Goal: Task Accomplishment & Management: Complete application form

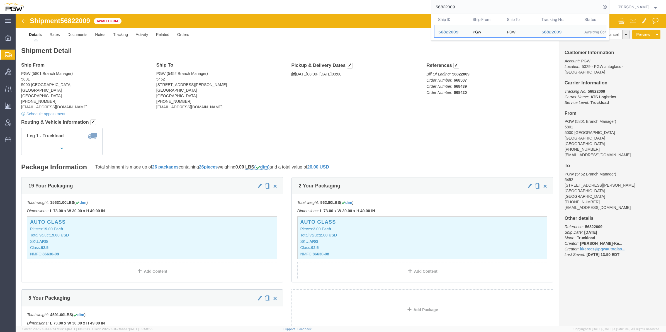
click at [0, 0] on span "Create from Template" at bounding box center [0, 0] width 0 height 0
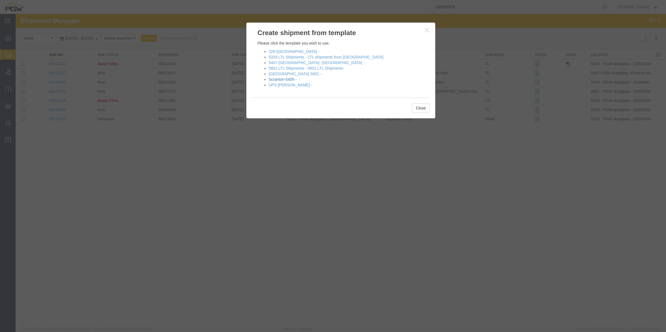
click at [286, 78] on link "Scranton-5409 -" at bounding box center [283, 79] width 28 height 4
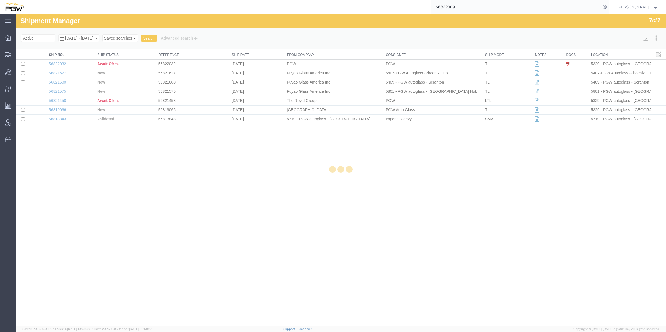
select select "61931"
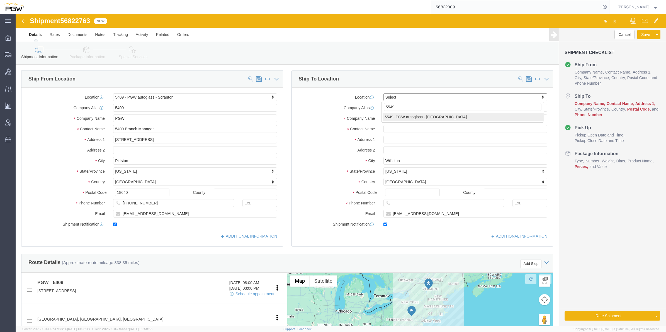
type input "5549"
select select "28365"
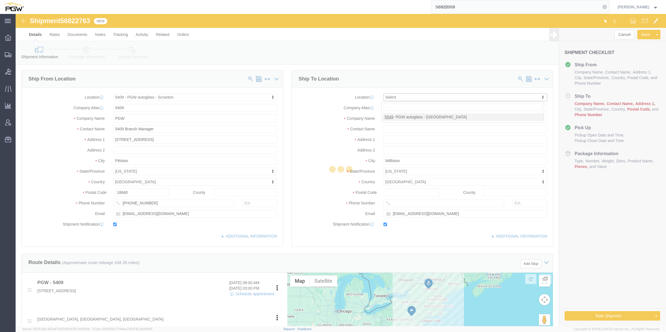
type input "5549"
type input "PGW"
type input "5549 Branch Manager"
type input "[STREET_ADDRESS]"
type input "Westwood"
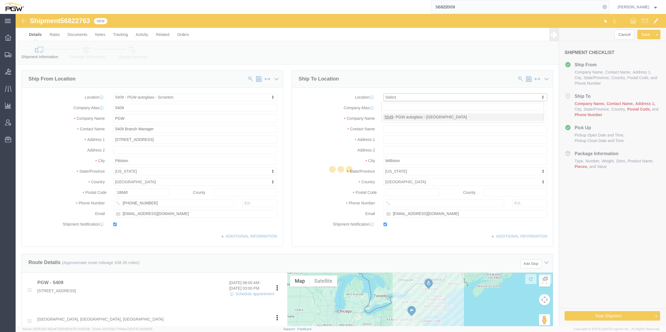
type input "02090"
type input "[PHONE_NUMBER]"
type input "[EMAIL_ADDRESS][DOMAIN_NAME]"
select select "MA"
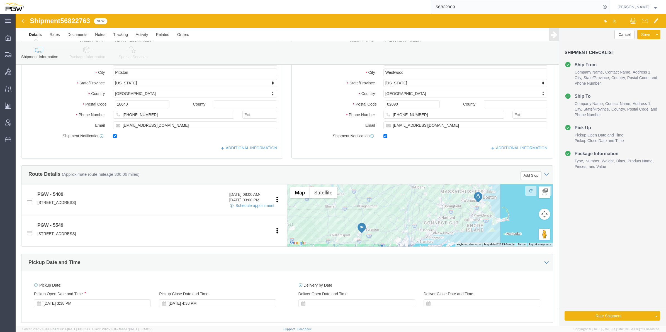
scroll to position [104, 0]
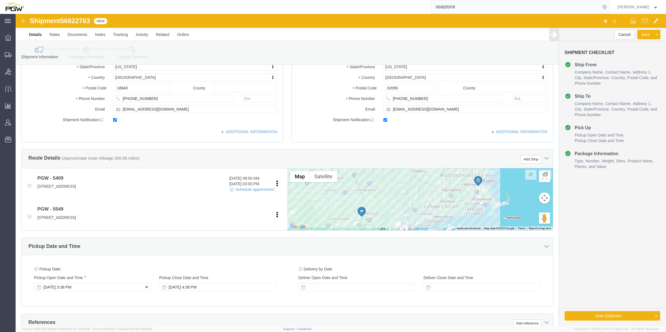
click div "[DATE] 3:38 PM"
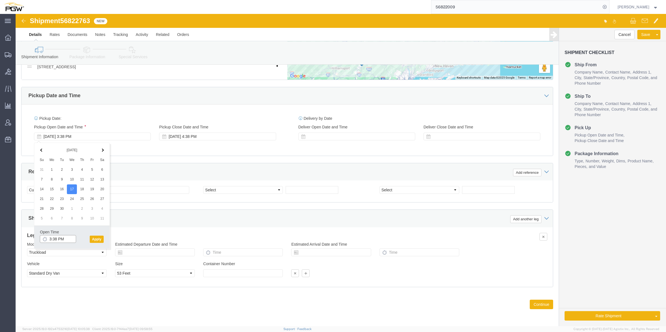
click input "3:38 PM"
type input "8:00 AM"
click button "Apply"
click span "56822763"
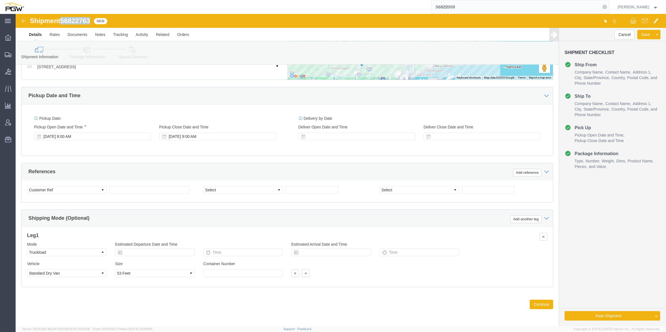
click span "56822763"
copy span "56822763"
click input "text"
paste input "56822763"
type input "56822763"
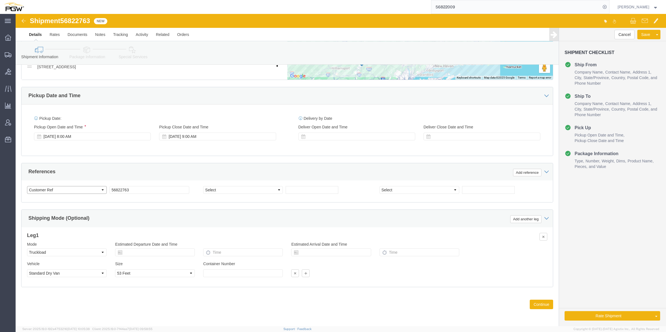
drag, startPoint x: 27, startPoint y: 176, endPoint x: 30, endPoint y: 175, distance: 3.0
click select "Select Account Type Activity ID Airline Appointment Number ASN Batch Request # …"
select select "BOL"
click select "Select Account Type Activity ID Airline Appointment Number ASN Batch Request # …"
click input "text"
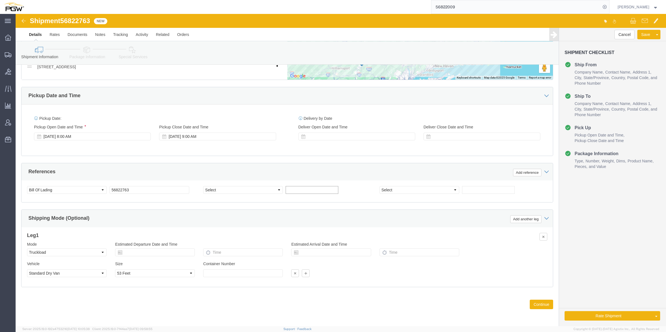
paste input "668543"
type input "668543"
click select "Select Account Type Activity ID Airline Appointment Number ASN Batch Request # …"
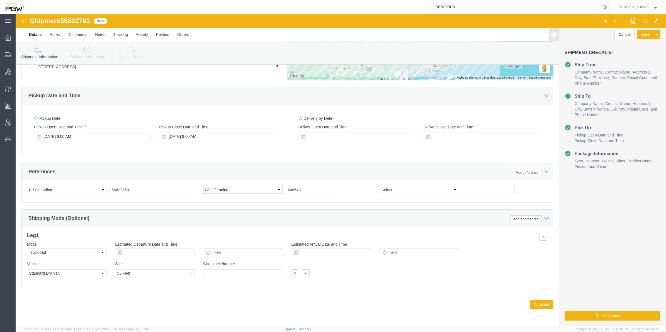
select select "ORDERNUM"
click select "Select Account Type Activity ID Airline Appointment Number ASN Batch Request # …"
click div "References Add reference"
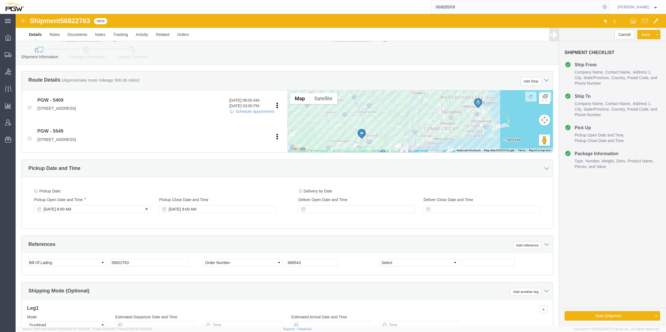
scroll to position [187, 0]
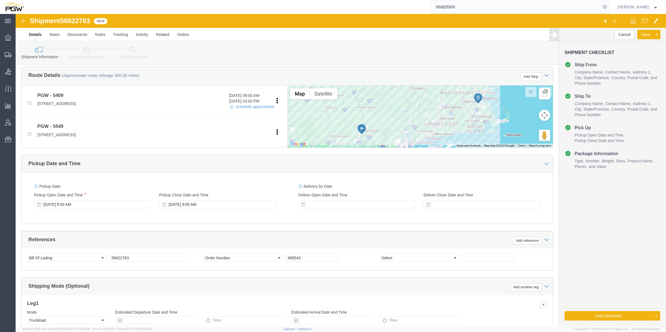
click span "56822763"
copy span "56822763"
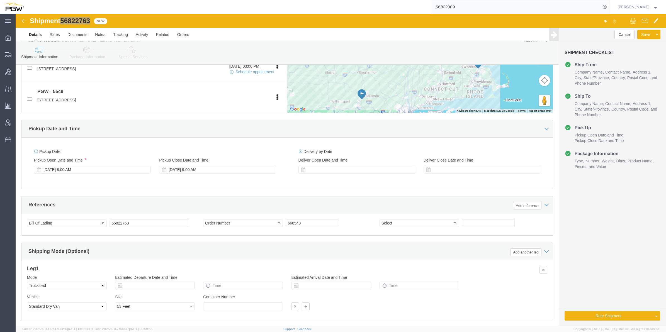
scroll to position [257, 0]
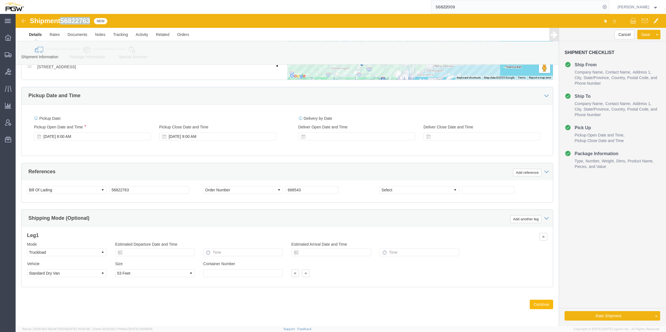
click button "Continue"
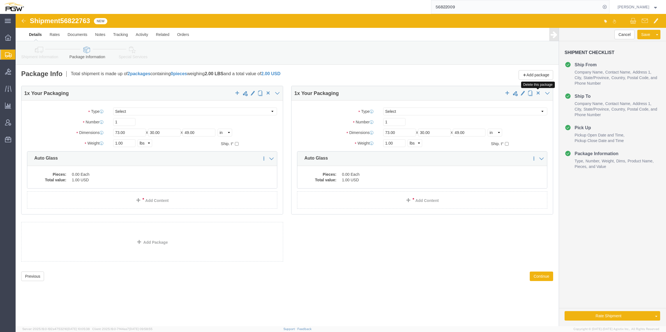
click span "button"
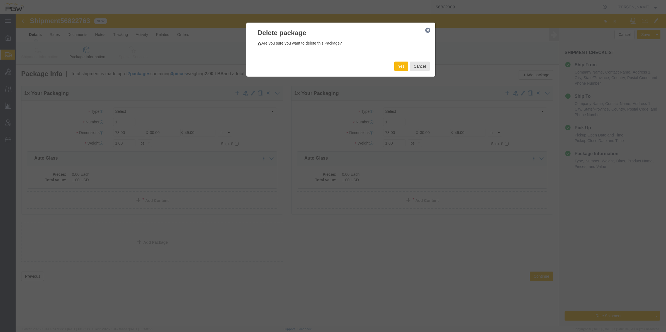
click button "Yes"
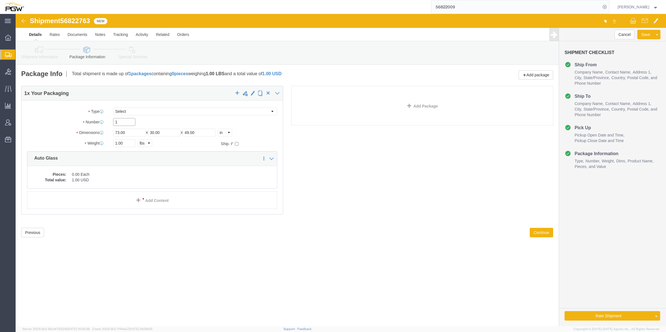
drag, startPoint x: 107, startPoint y: 106, endPoint x: 96, endPoint y: 106, distance: 10.9
click div "1"
type input "36"
drag, startPoint x: 102, startPoint y: 130, endPoint x: 97, endPoint y: 128, distance: 5.7
click div "1.00 Select kgs lbs"
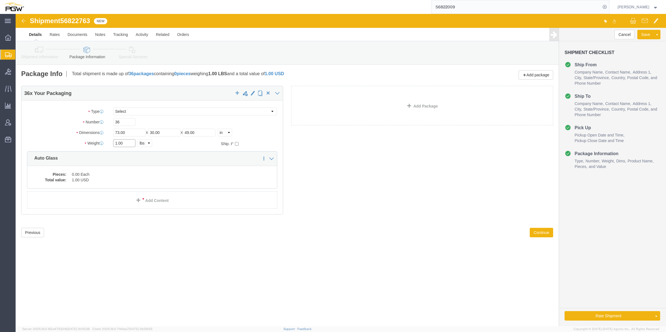
click input "1.00"
drag, startPoint x: 101, startPoint y: 130, endPoint x: 97, endPoint y: 129, distance: 3.4
click input "1.00"
paste input "28455"
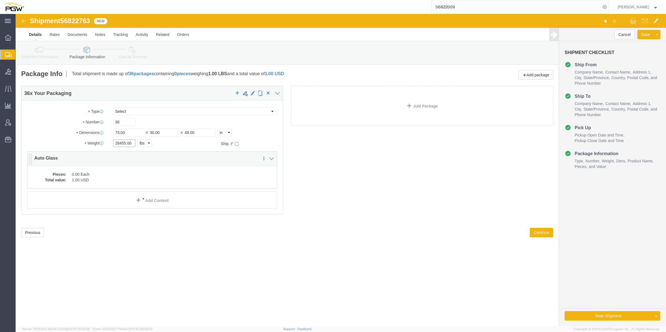
type input "28455.00"
click dd "0.00 Each"
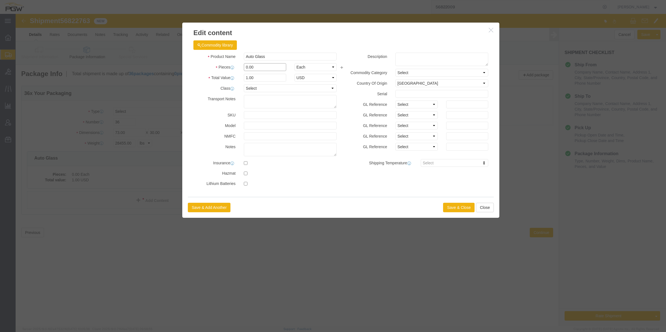
click input "0.00"
drag, startPoint x: 232, startPoint y: 52, endPoint x: 228, endPoint y: 52, distance: 3.6
click input "0.00"
type input "36.00"
type input "36"
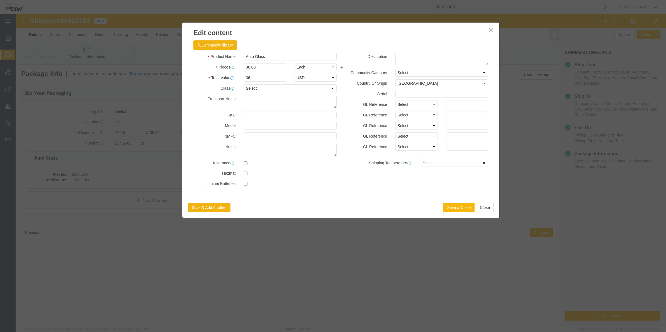
click button "Save & Close"
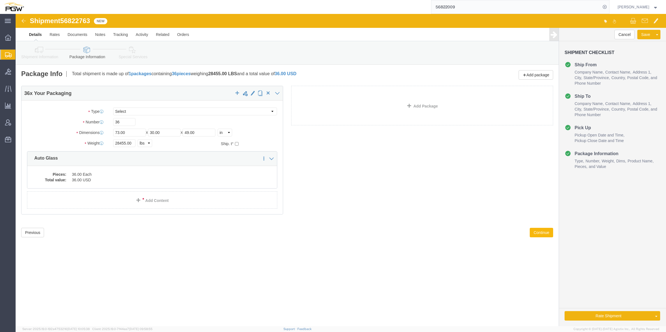
click button "Continue"
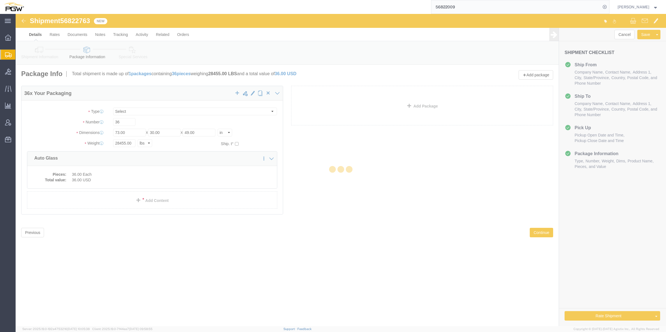
select select
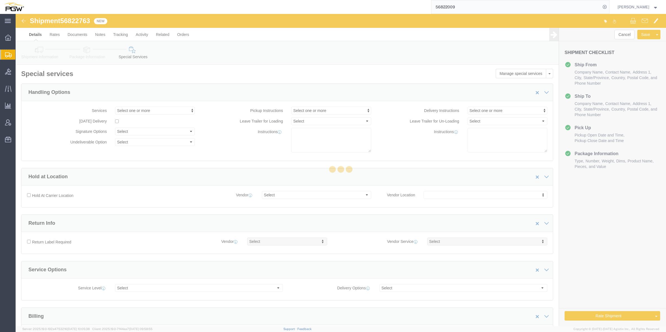
select select "COSTCENTER"
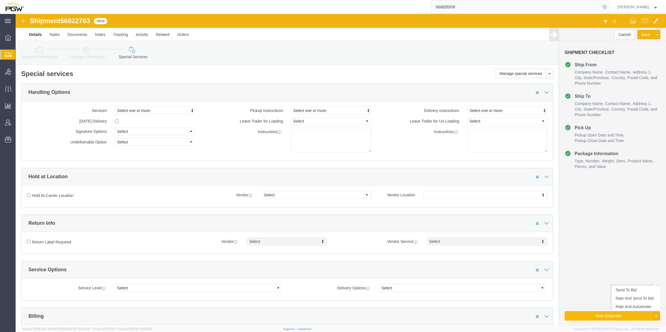
click button "Rate Shipment"
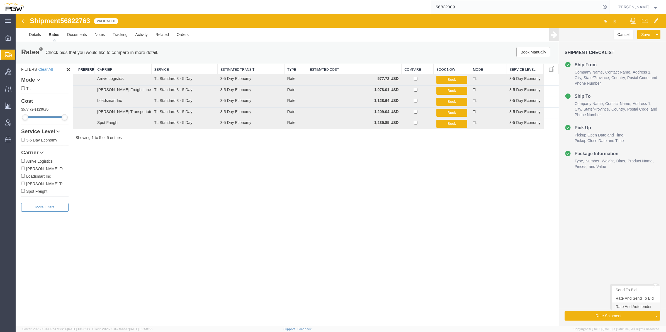
click at [625, 309] on link "Rate And Autotender" at bounding box center [636, 307] width 48 height 8
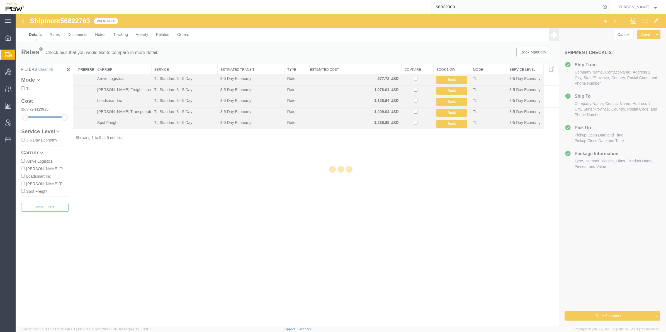
select select "61931"
select select "28365"
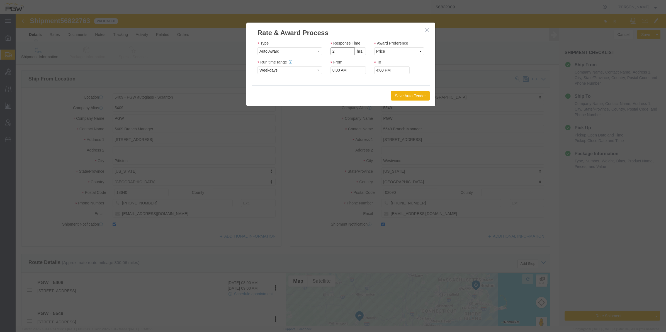
type input "2"
click input "2"
click select "Price Carrier Rank"
select select "LANE_RANK"
click select "Price Carrier Rank"
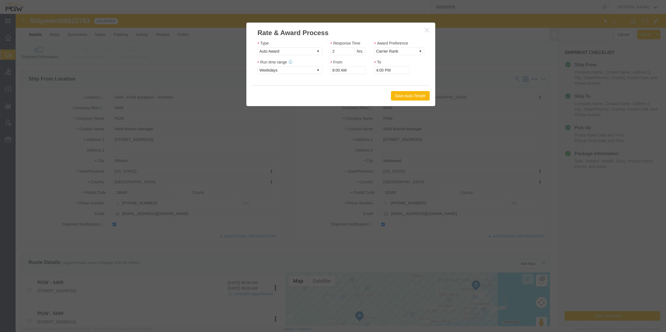
click button "Save Auto-Tender"
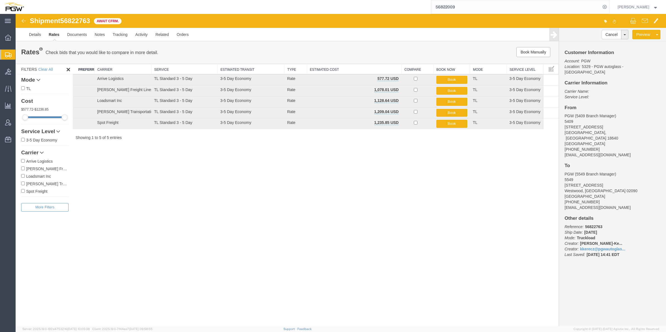
click at [0, 0] on span "Create from Template" at bounding box center [0, 0] width 0 height 0
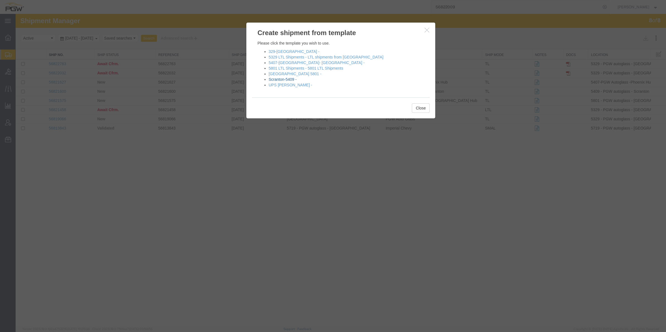
click at [289, 80] on link "Scranton-5409 -" at bounding box center [283, 79] width 28 height 4
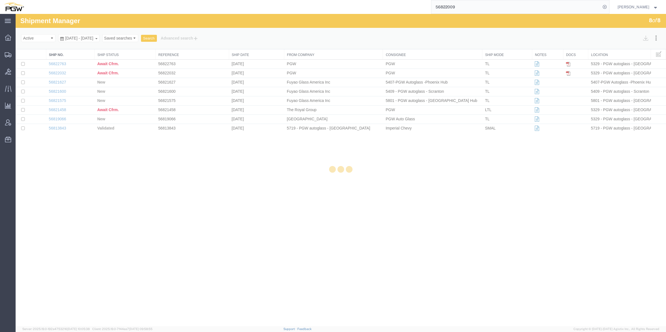
select select "61931"
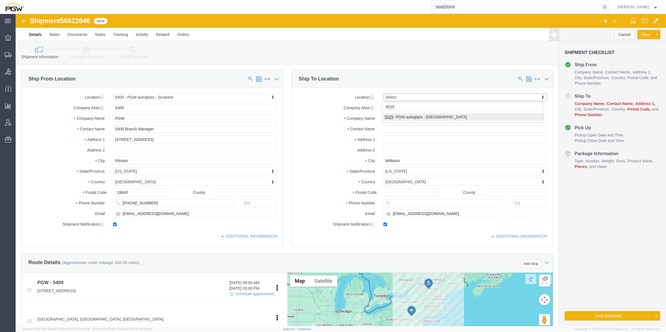
type input "5525"
select select "28353"
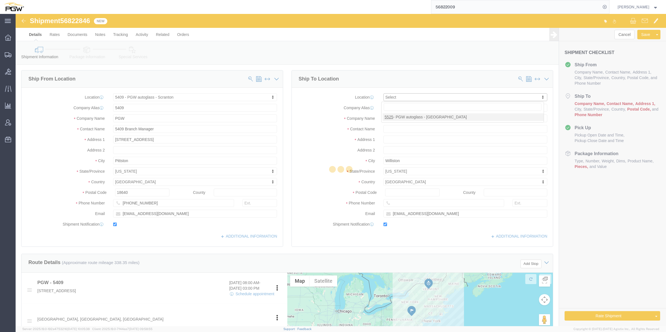
type input "5525"
type input "PGW"
type input "5525 Branch Manager"
type input "[STREET_ADDRESS]"
type input "Londonderry"
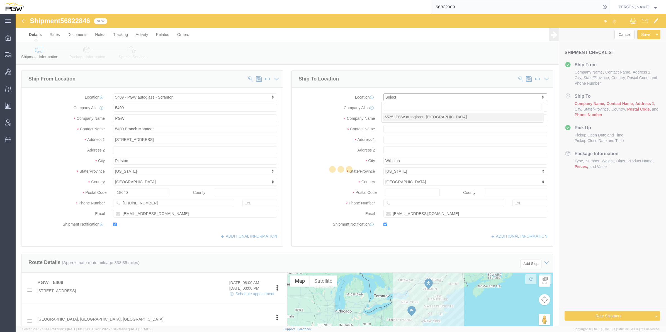
type input "03053"
type input "[PHONE_NUMBER]"
type input "[EMAIL_ADDRESS][DOMAIN_NAME]"
select select "NH"
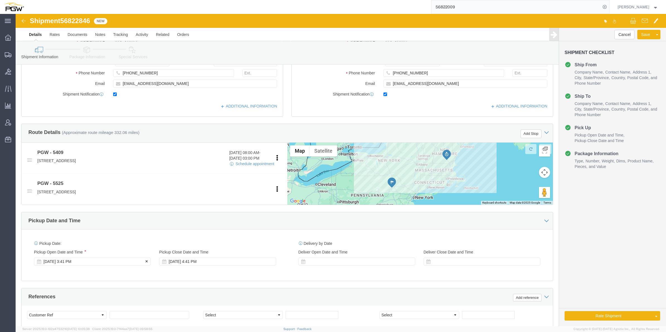
scroll to position [139, 0]
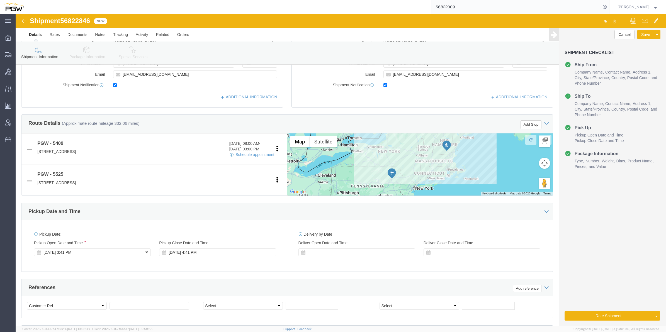
click div "[DATE] 3:41 PM"
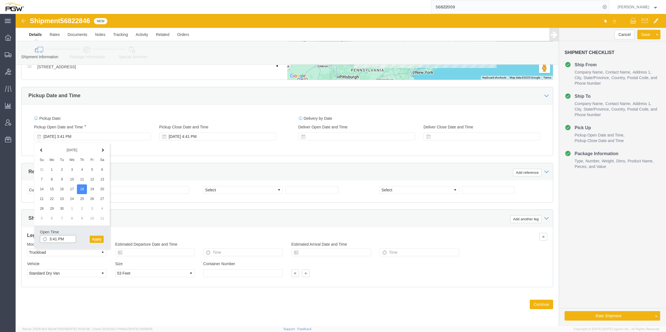
click input "3:41 PM"
click input "8:41 PM"
click input "8:00 PM"
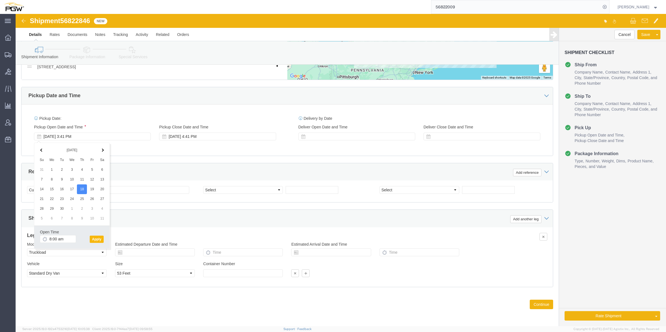
type input "8:00 AM"
click button "Apply"
click span "56822846"
copy span "56822846"
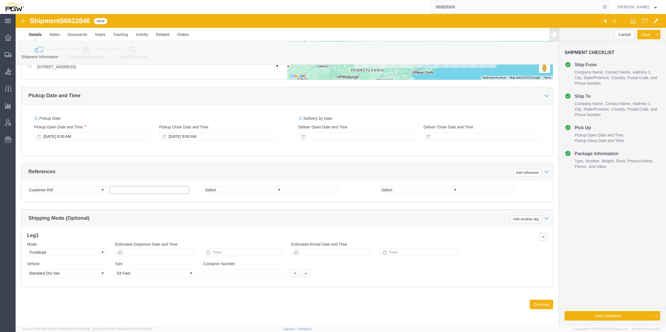
click input "text"
paste input "56822846"
type input "56822846"
click select "Select Account Type Activity ID Airline Appointment Number ASN Batch Request # …"
select select "BOL"
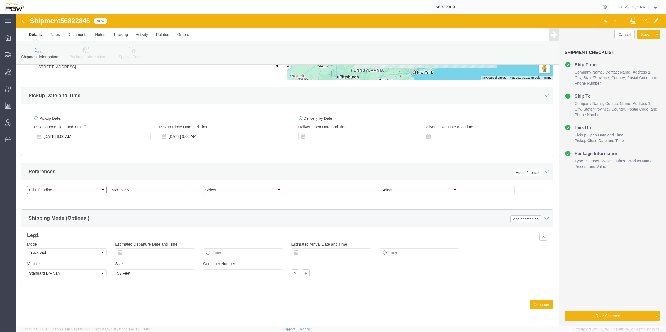
click select "Select Account Type Activity ID Airline Appointment Number ASN Batch Request # …"
select select "ORDERNUM"
click select "Select Account Type Activity ID Airline Appointment Number ASN Batch Request # …"
click div "Select Account Type Activity ID Airline Appointment Number ASN Batch Request # …"
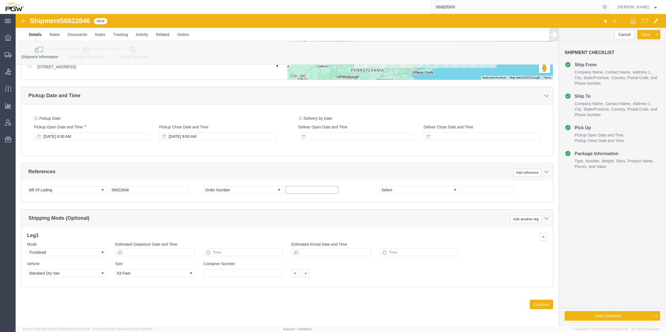
click input "text"
paste input "668538"
type input "668538"
click button "Continue"
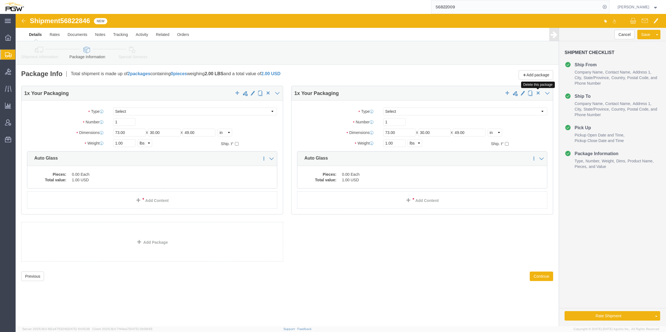
click span "button"
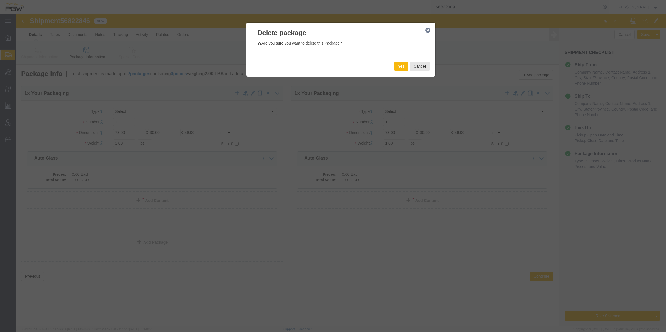
click button "Yes"
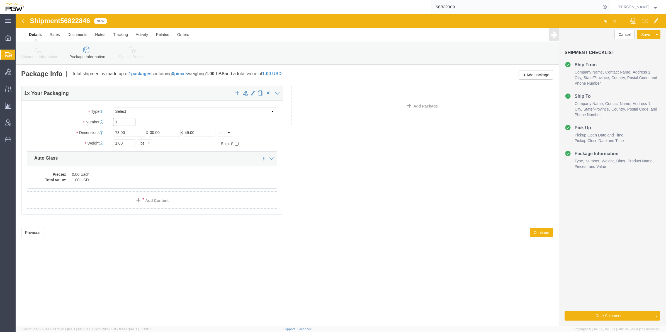
click input "1"
type input "19"
drag, startPoint x: 101, startPoint y: 127, endPoint x: 98, endPoint y: 126, distance: 3.1
click input "1.00"
paste input "4939"
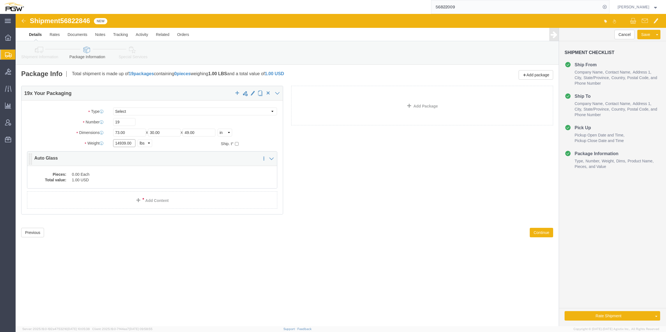
type input "14939.00"
click div "19 x Your Packaging Package Type Select Bale(s) Basket(s) Bolt(s) Bottle(s) Buc…"
click dd "0.00 Each"
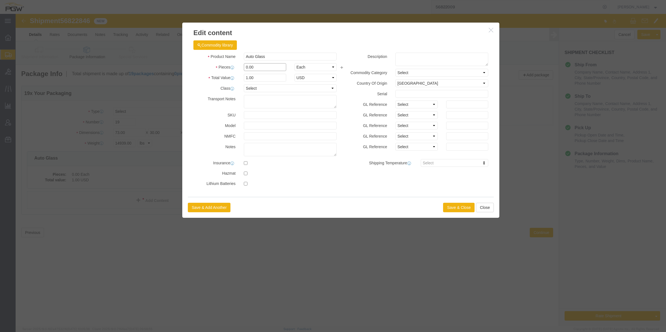
drag, startPoint x: 232, startPoint y: 52, endPoint x: 228, endPoint y: 52, distance: 3.9
click input "0.00"
type input "19.00"
type input "19"
click button "Save & Close"
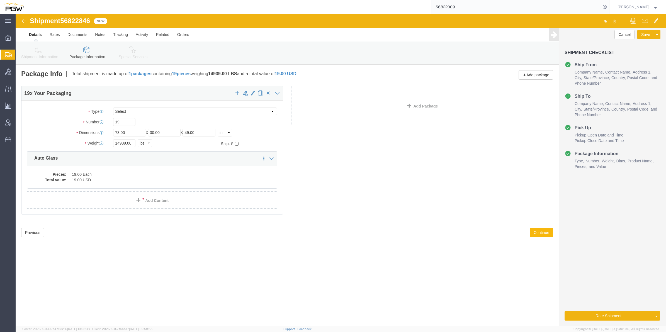
click button "Continue"
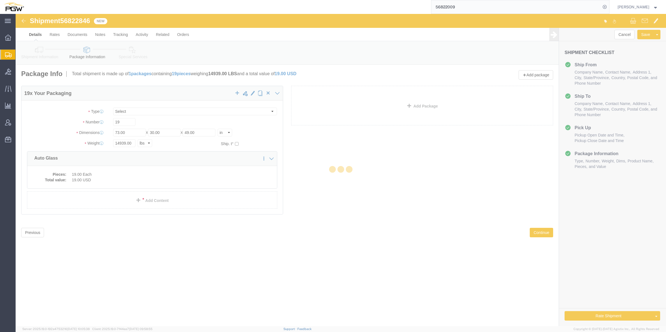
select select
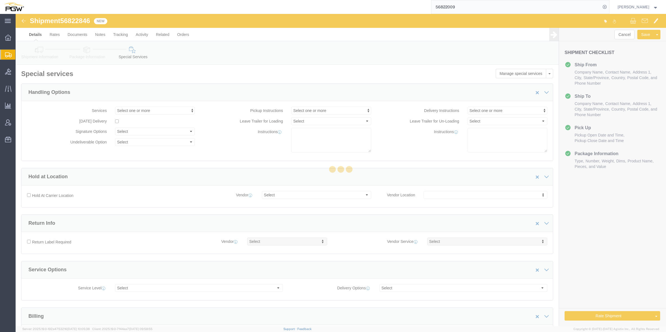
select select "COSTCENTER"
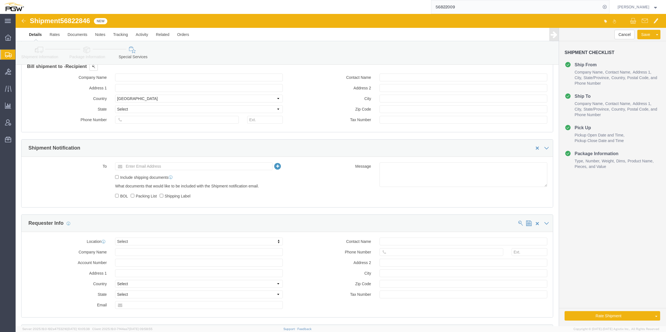
scroll to position [418, 0]
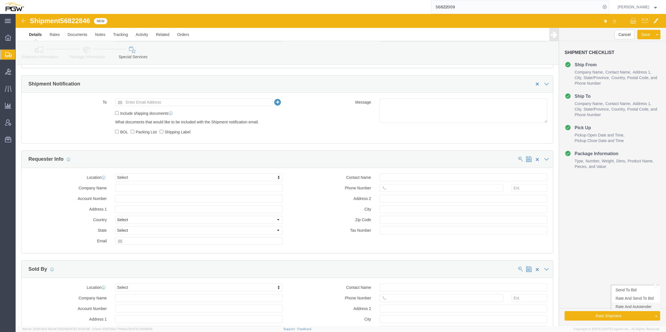
click link "Rate And Autotender"
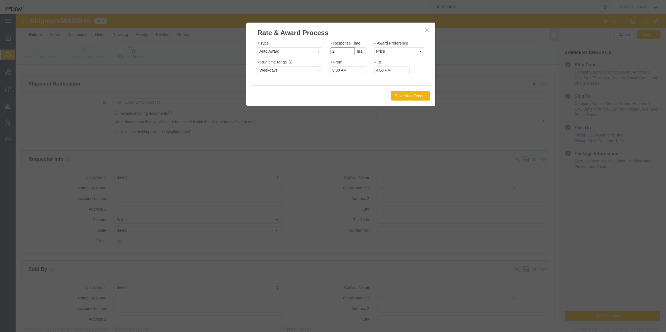
type input "2"
click input "2"
drag, startPoint x: 361, startPoint y: 40, endPoint x: 364, endPoint y: 38, distance: 3.0
click select "Price Carrier Rank"
select select "LANE_RANK"
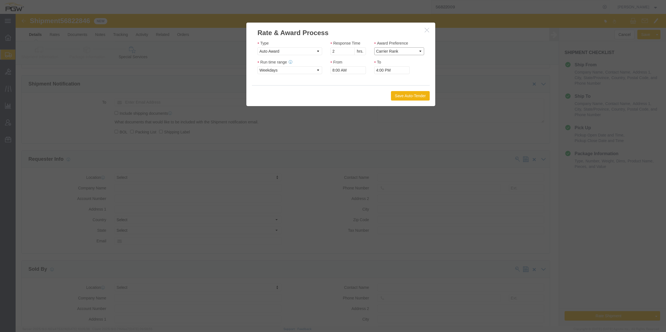
click select "Price Carrier Rank"
click button "Save Auto-Tender"
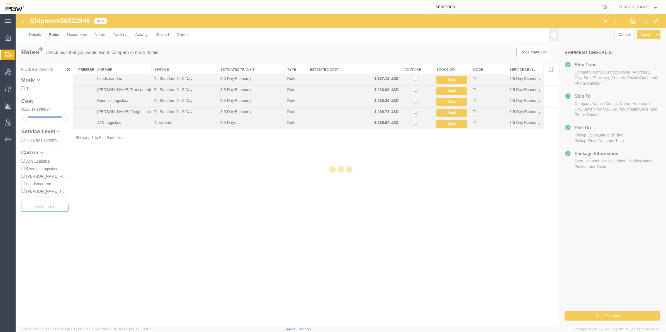
scroll to position [0, 0]
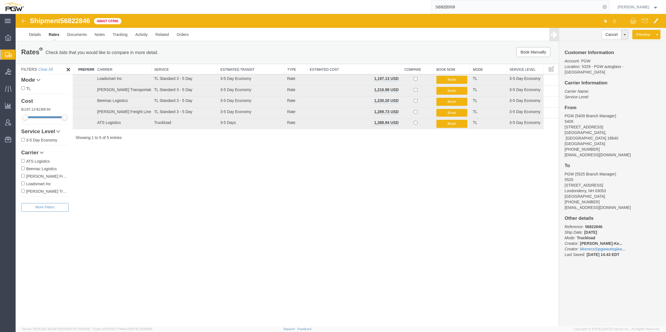
click at [82, 20] on span "56822846" at bounding box center [75, 21] width 30 height 8
copy span "56822846"
click at [0, 0] on span "Create from Template" at bounding box center [0, 0] width 0 height 0
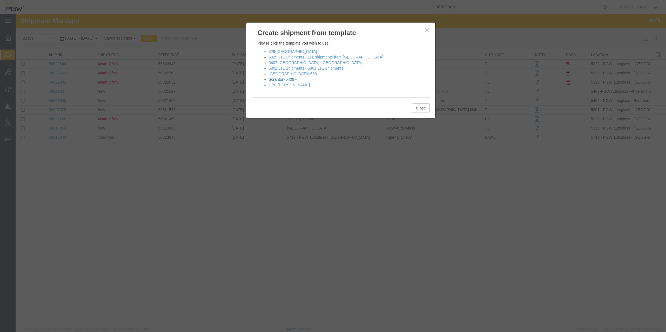
click at [287, 77] on link "Scranton-5409 -" at bounding box center [283, 79] width 28 height 4
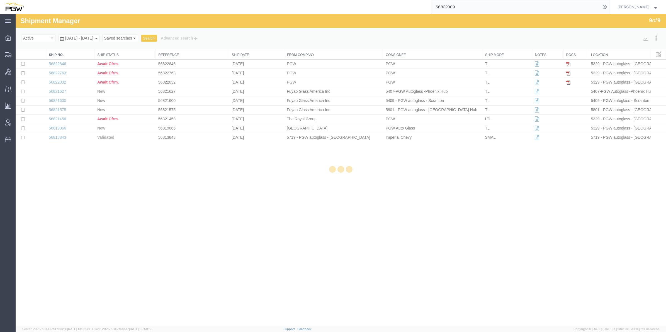
select select "61931"
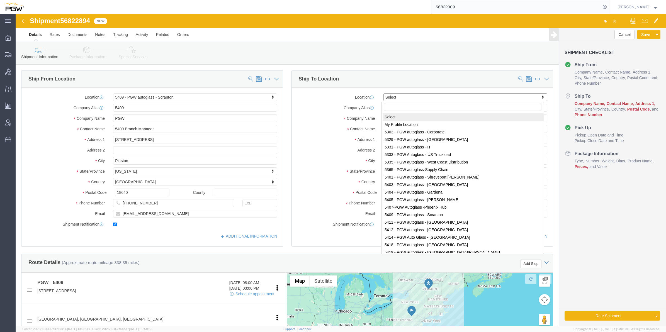
paste input "5559"
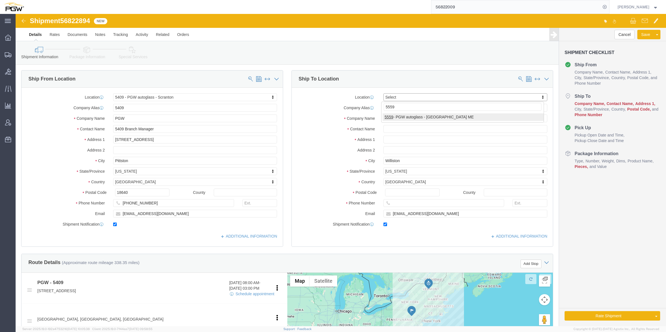
type input "5559"
select select "28369"
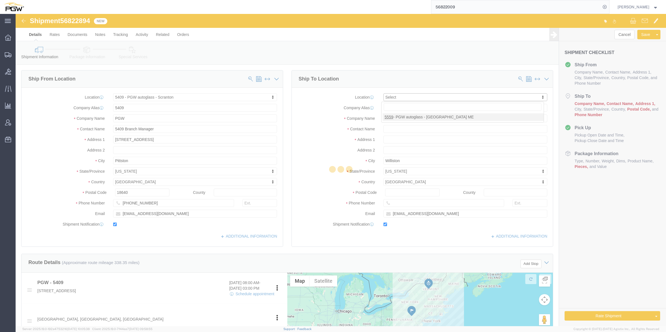
type input "5559"
type input "PGW"
type input "5559 Branch Manager"
type input "[STREET_ADDRESS][PERSON_NAME]"
type input "[PERSON_NAME]"
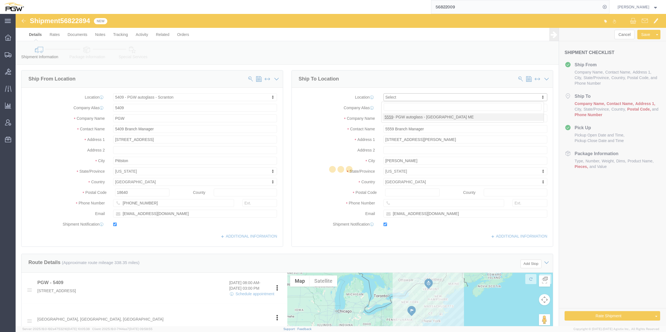
type input "04092"
type input "[PHONE_NUMBER]"
type input "[EMAIL_ADDRESS][DOMAIN_NAME]"
select select "ME"
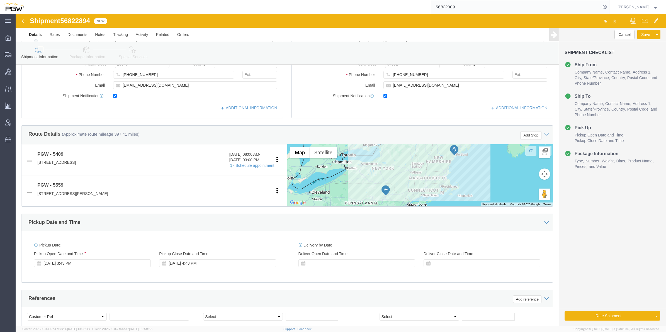
scroll to position [139, 0]
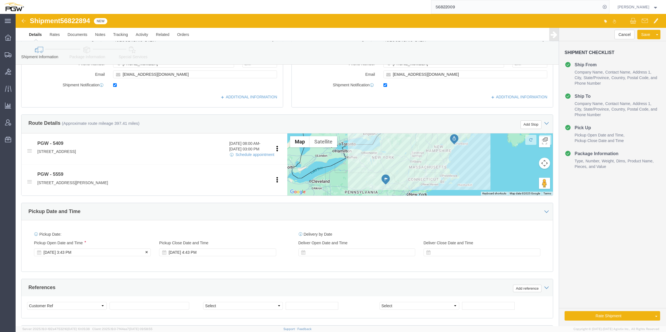
click div "[DATE] 3:43 PM"
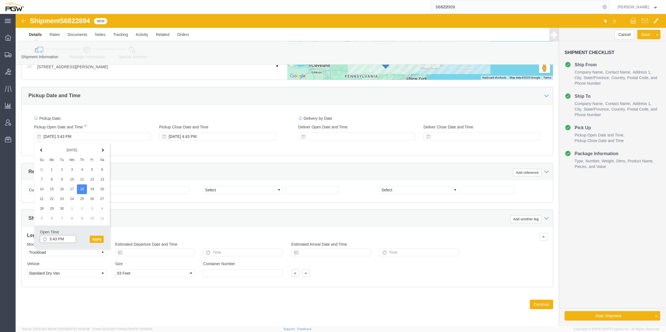
click input "3:43 PM"
type input "10:00 AM"
click button "Apply"
click span "56822894"
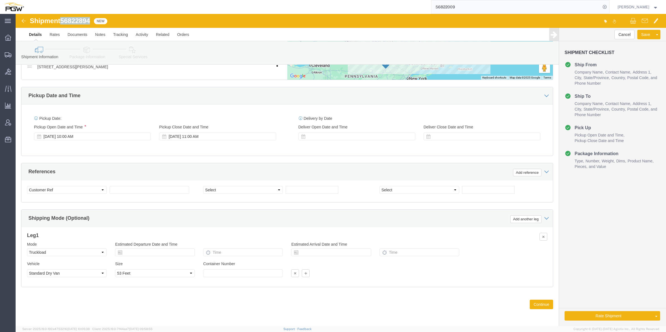
copy span "56822894"
click input "text"
paste input "56822894"
type input "56822894"
click div "Select Account Type Activity ID Airline Appointment Number ASN Batch Request # …"
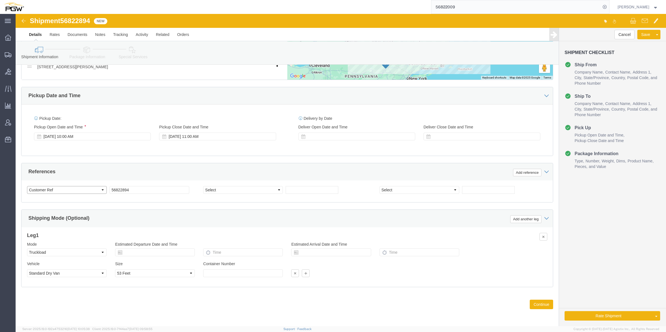
click select "Select Account Type Activity ID Airline Appointment Number ASN Batch Request # …"
select select "BOL"
click select "Select Account Type Activity ID Airline Appointment Number ASN Batch Request # …"
click div "Select Account Type Activity ID Airline Appointment Number ASN Batch Request # …"
click input "text"
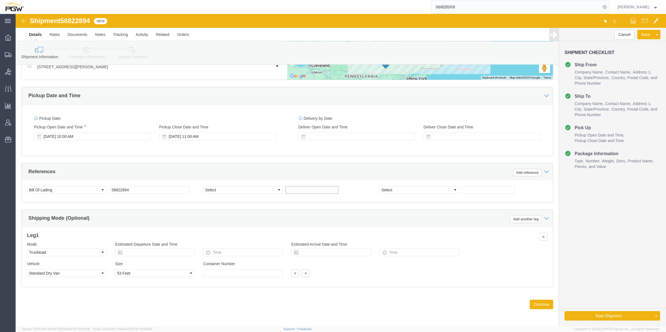
paste input "668544"
type input "668544"
click select "Select Account Type Activity ID Airline Appointment Number ASN Batch Request # …"
select select "ORDERNUM"
click select "Select Account Type Activity ID Airline Appointment Number ASN Batch Request # …"
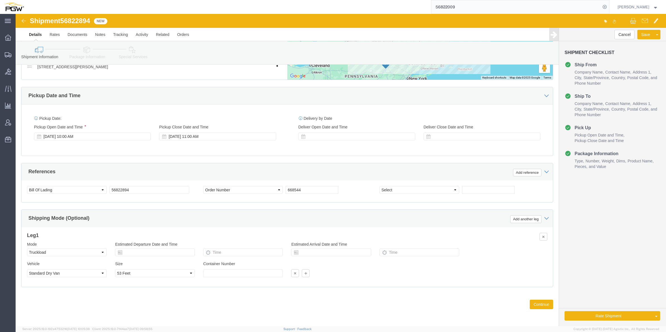
click div "References Add reference"
click span "56822894"
copy span "56822894"
click button "Continue"
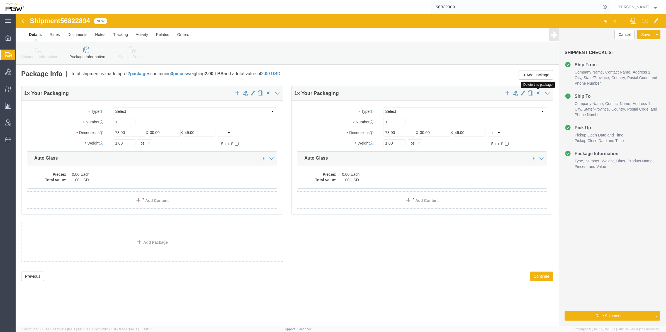
click span "button"
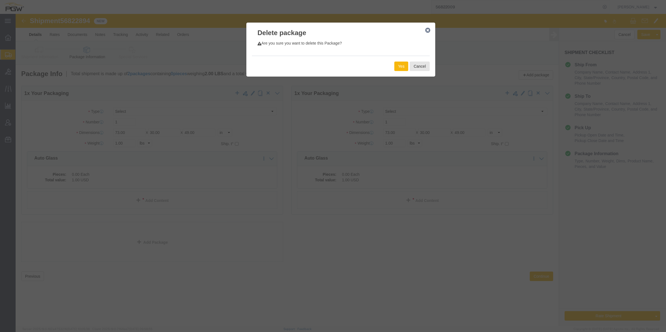
click button "Yes"
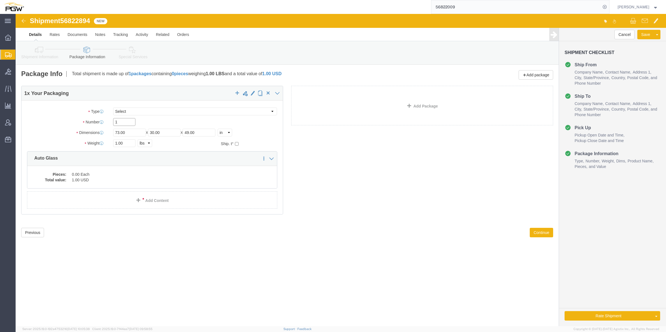
drag, startPoint x: 104, startPoint y: 109, endPoint x: 98, endPoint y: 103, distance: 8.3
click div "1"
type input "31"
drag, startPoint x: 101, startPoint y: 128, endPoint x: 98, endPoint y: 127, distance: 3.0
click input "1.00"
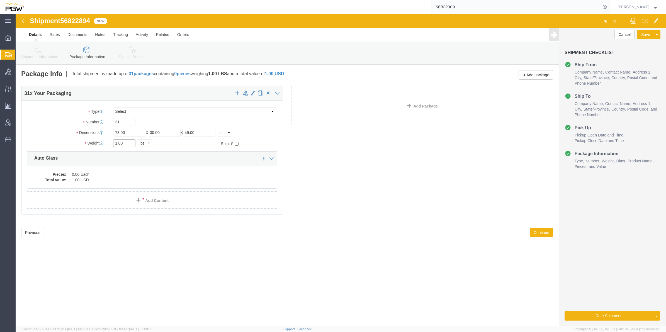
click input "1.00"
paste input "22883"
type input "22883.00"
click dd "1.00 USD"
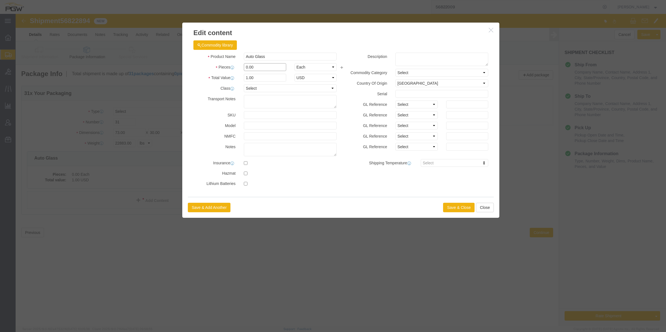
click input "0.00"
type input "31.00"
type input "31"
click button "Save & Close"
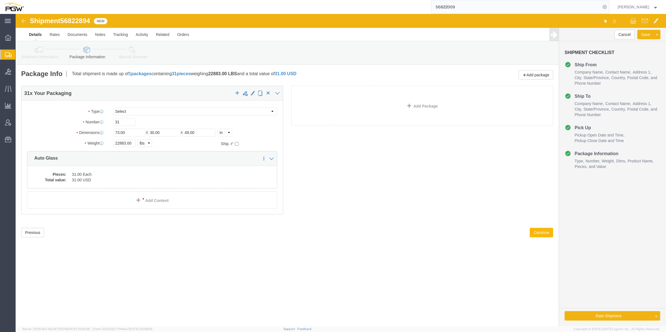
click button "Continue"
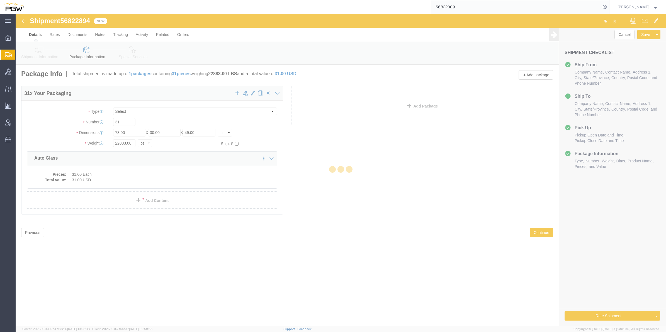
select select
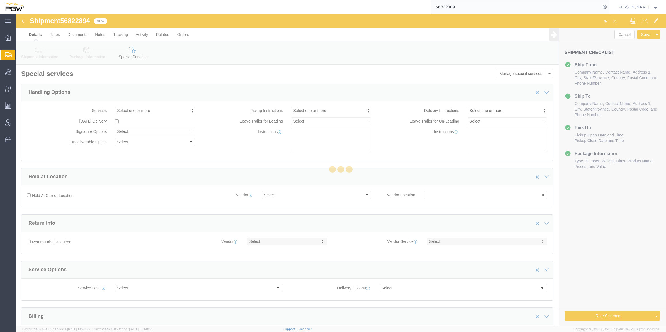
select select "COSTCENTER"
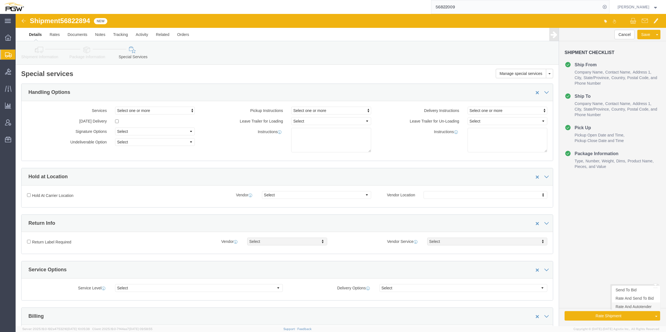
click link "Rate And Autotender"
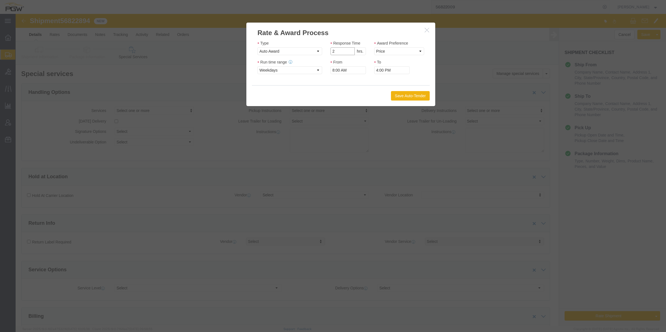
type input "2"
click input "2"
drag, startPoint x: 365, startPoint y: 35, endPoint x: 368, endPoint y: 42, distance: 7.2
click select "Price Carrier Rank"
select select "LANE_RANK"
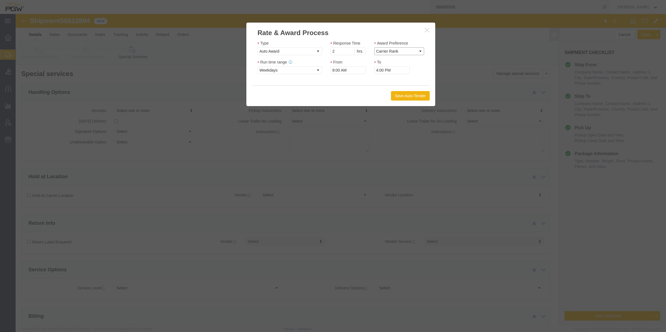
click select "Price Carrier Rank"
click button "Save Auto-Tender"
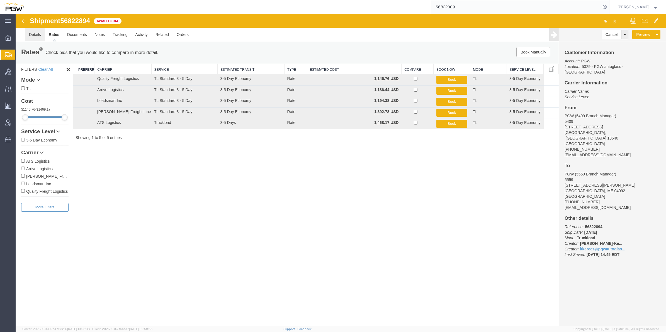
click at [35, 37] on link "Details" at bounding box center [35, 34] width 20 height 13
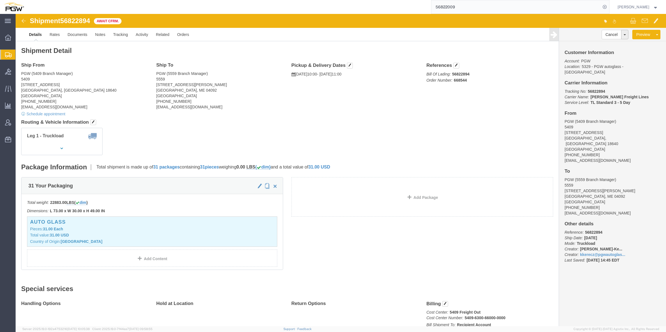
click div "Shipment 56822894 5 of 5 Await Cfrm."
click img
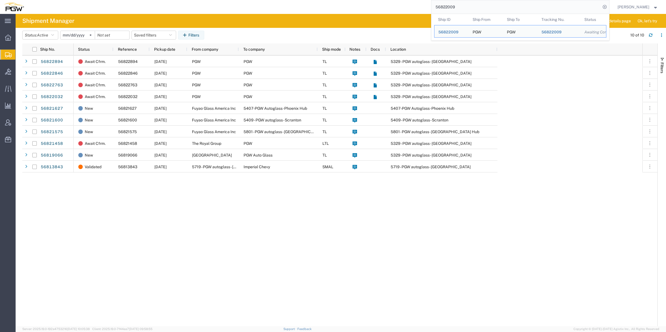
drag, startPoint x: 464, startPoint y: 7, endPoint x: 412, endPoint y: 5, distance: 52.1
click at [412, 5] on div "56822009 Ship ID Ship From Ship To Tracking Nu. Status Ship ID 56822009 Ship Fr…" at bounding box center [318, 7] width 581 height 14
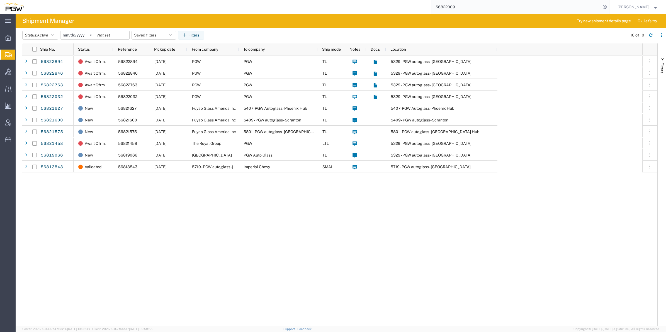
paste input "22883"
drag, startPoint x: 435, startPoint y: 6, endPoint x: 409, endPoint y: 6, distance: 25.1
click at [409, 6] on div "22883" at bounding box center [318, 7] width 581 height 14
paste input "5682276"
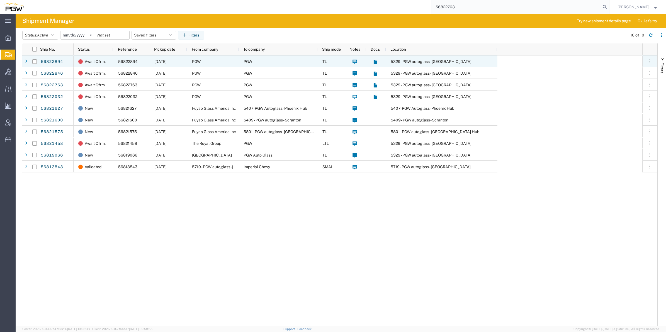
type input "56822763"
